Goal: Information Seeking & Learning: Compare options

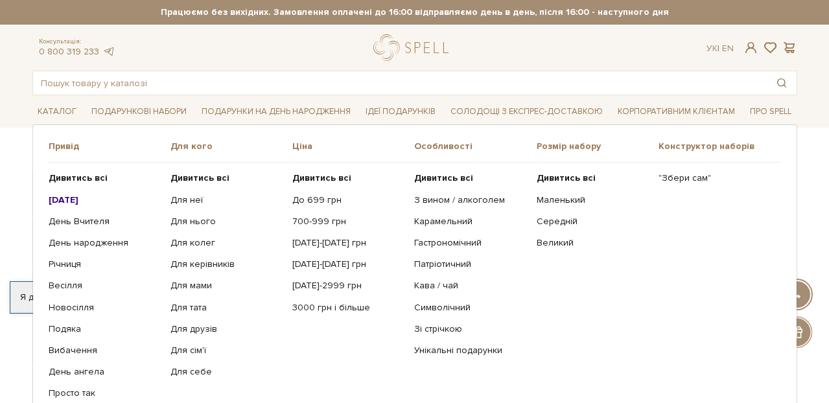
click at [74, 191] on ul "Дивитись всі [DATE] День Вчителя День народження Річниця [PERSON_NAME]" at bounding box center [110, 286] width 122 height 246
click at [77, 197] on b "[DATE]" at bounding box center [64, 199] width 30 height 11
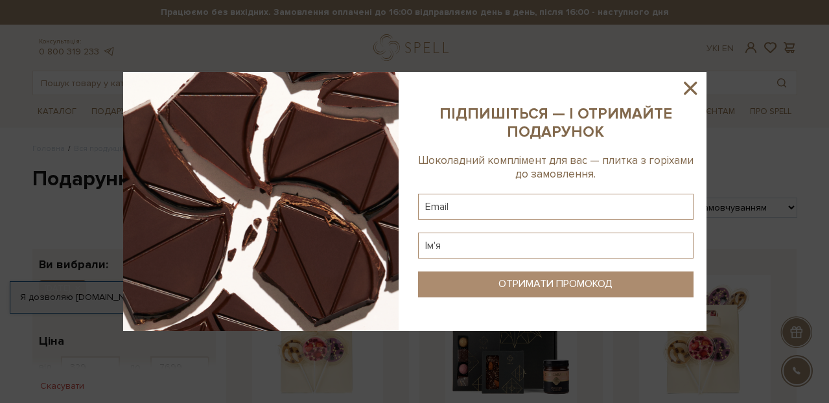
click at [690, 88] on icon at bounding box center [690, 88] width 13 height 13
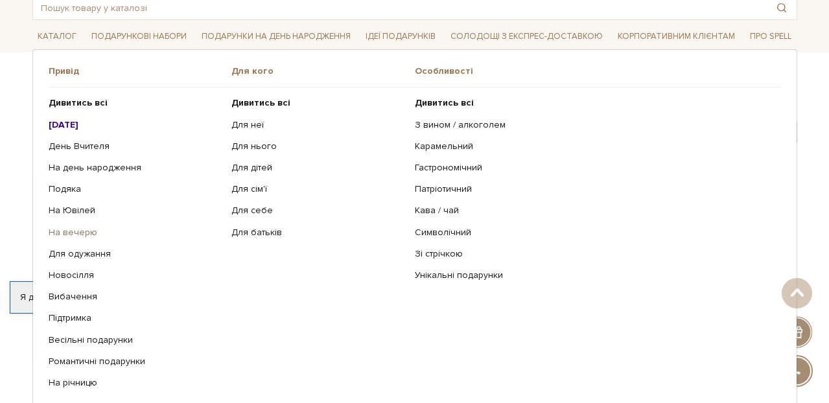
scroll to position [210, 0]
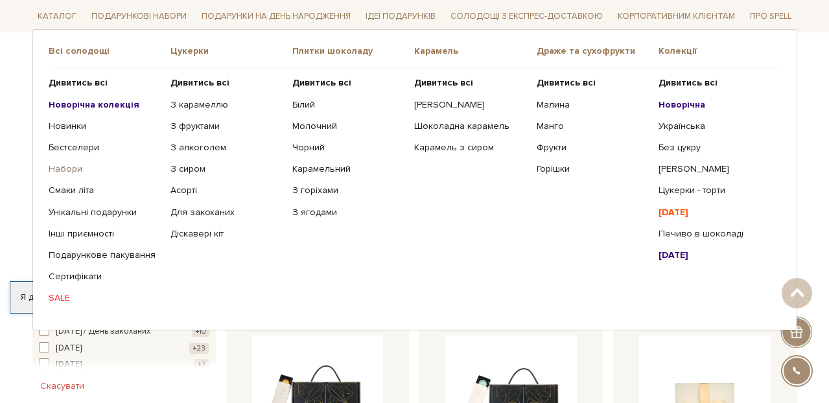
click at [70, 170] on link "Набори" at bounding box center [105, 169] width 112 height 12
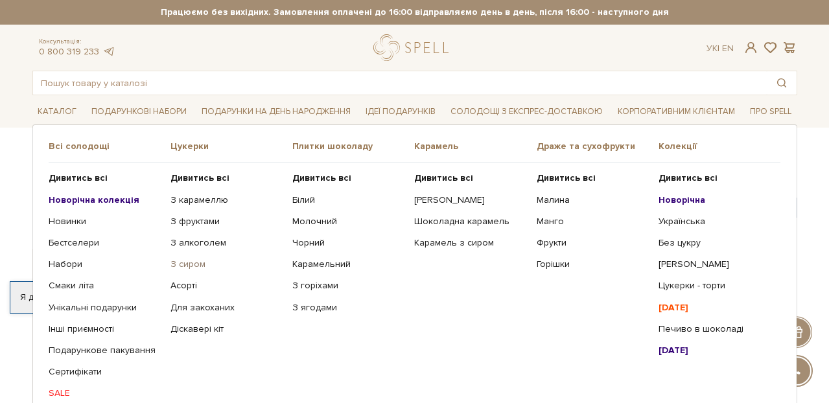
click at [202, 263] on link "З сиром" at bounding box center [226, 265] width 112 height 12
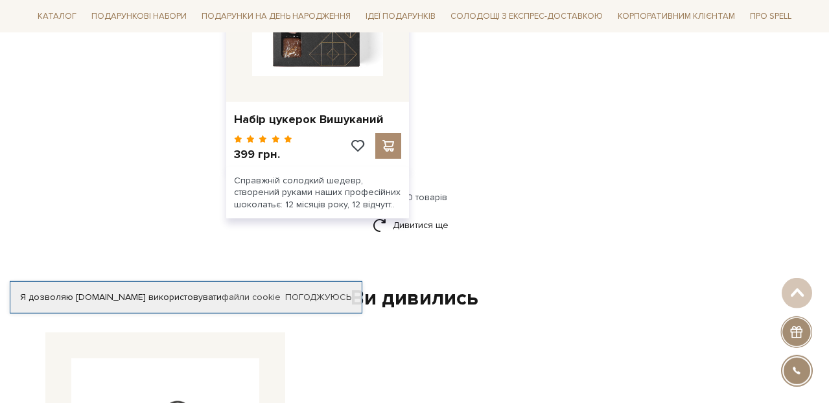
scroll to position [1750, 0]
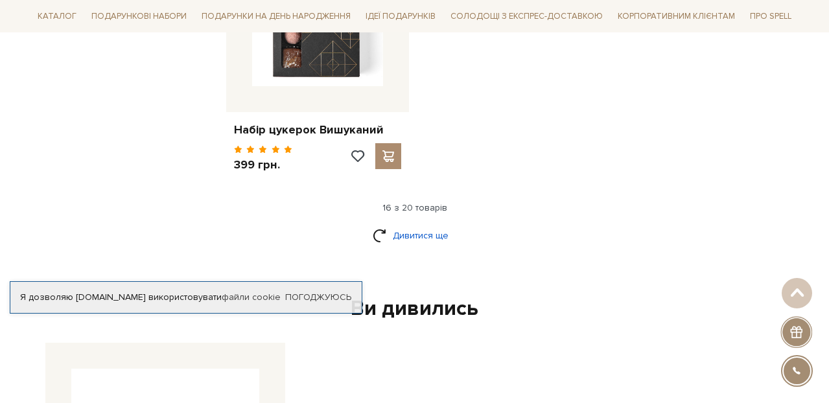
click at [428, 239] on link "Дивитися ще" at bounding box center [415, 235] width 84 height 23
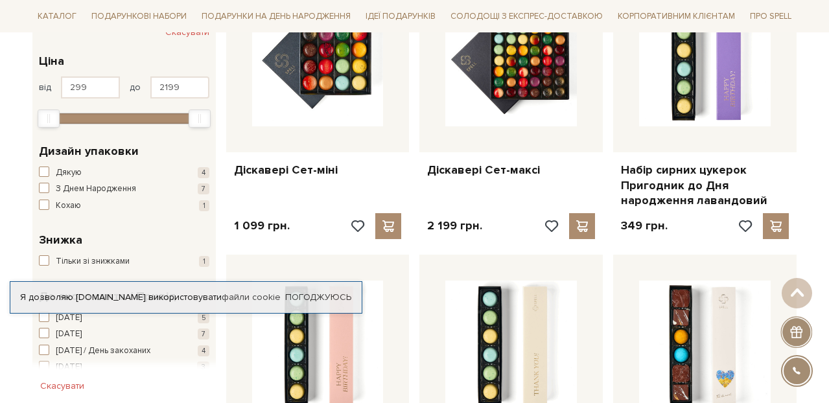
scroll to position [0, 0]
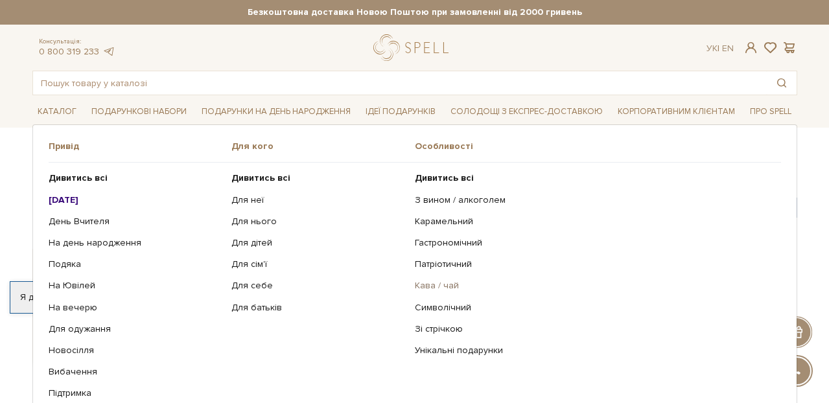
click at [441, 291] on link "Кава / чай" at bounding box center [593, 286] width 357 height 12
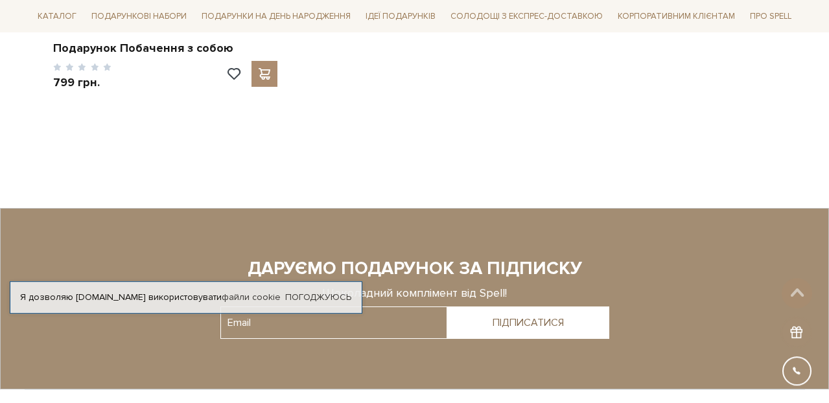
scroll to position [1400, 0]
